Goal: Task Accomplishment & Management: Use online tool/utility

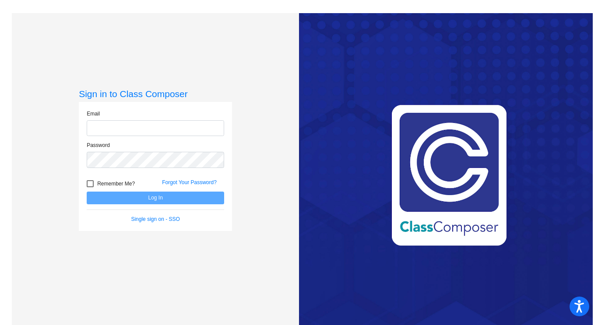
type input "[EMAIL_ADDRESS][DOMAIN_NAME]"
click at [148, 199] on button "Log In" at bounding box center [156, 198] width 138 height 13
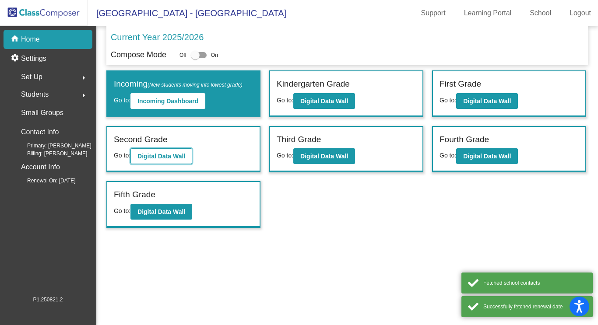
click at [177, 158] on b "Digital Data Wall" at bounding box center [162, 156] width 48 height 7
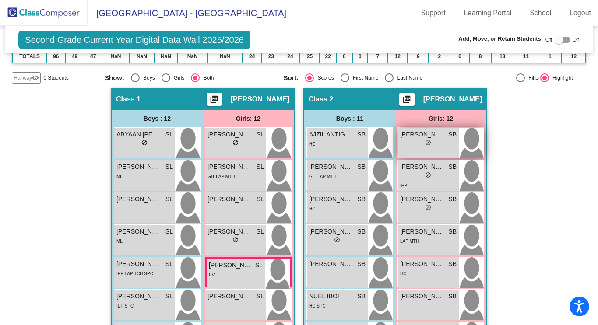
scroll to position [147, 0]
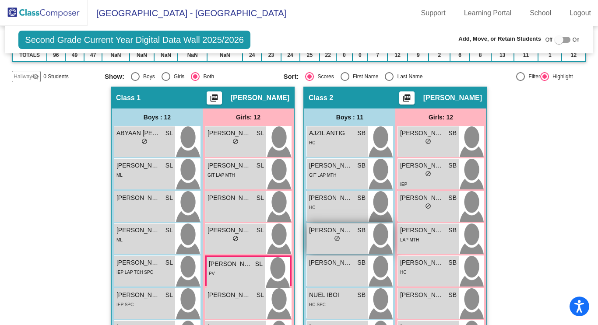
click at [358, 235] on div "lock do_not_disturb_alt" at bounding box center [337, 239] width 56 height 9
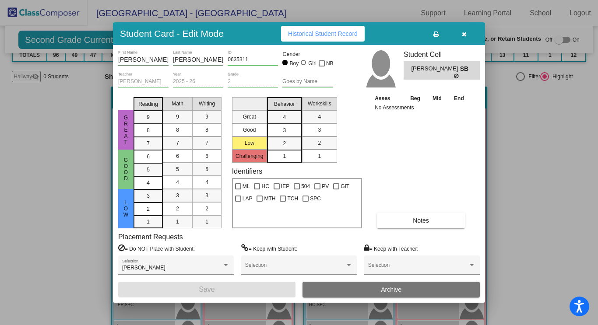
click at [468, 34] on button "button" at bounding box center [464, 34] width 28 height 16
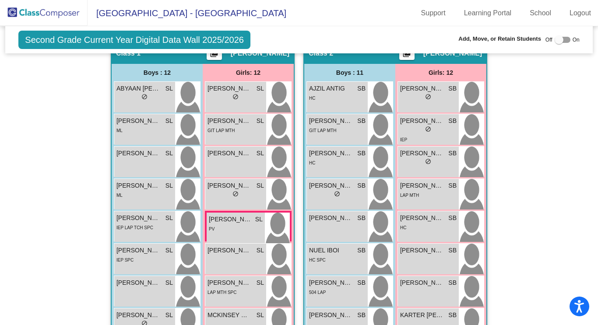
scroll to position [191, 0]
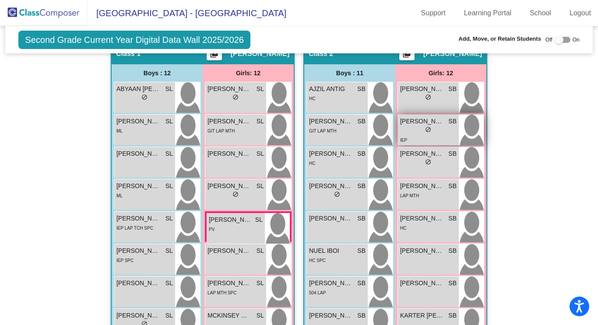
click at [428, 127] on span "do_not_disturb_alt" at bounding box center [428, 130] width 6 height 6
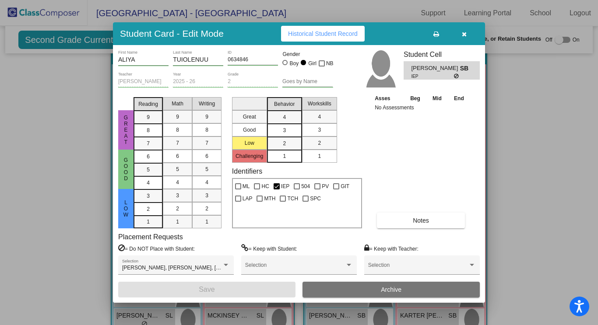
click at [465, 39] on button "button" at bounding box center [464, 34] width 28 height 16
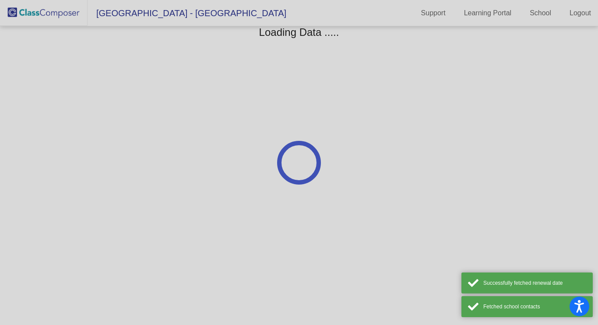
click at [12, 64] on div at bounding box center [299, 162] width 598 height 325
